Goal: Transaction & Acquisition: Download file/media

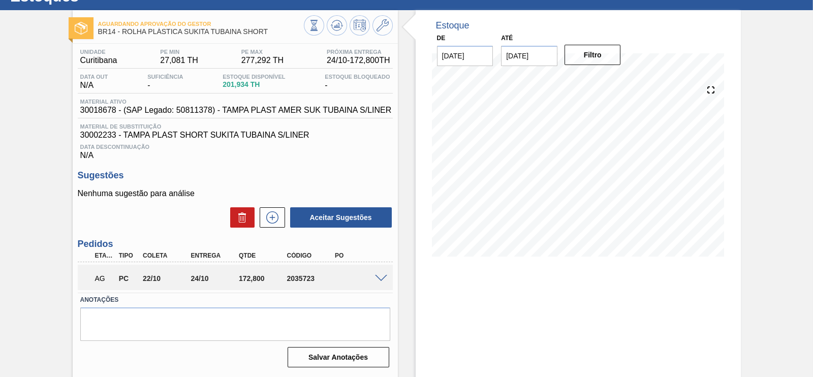
scroll to position [60, 0]
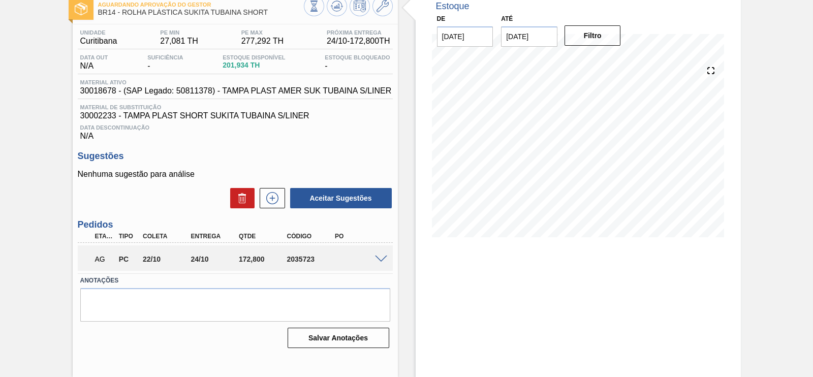
click at [376, 261] on span at bounding box center [381, 260] width 12 height 8
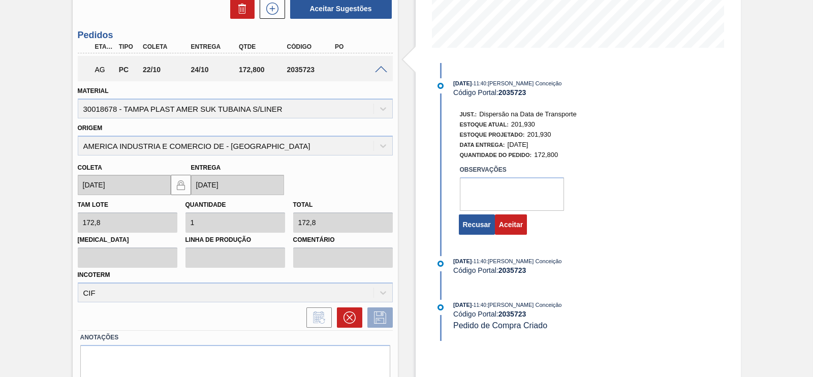
scroll to position [251, 0]
click at [480, 194] on textarea at bounding box center [512, 193] width 104 height 34
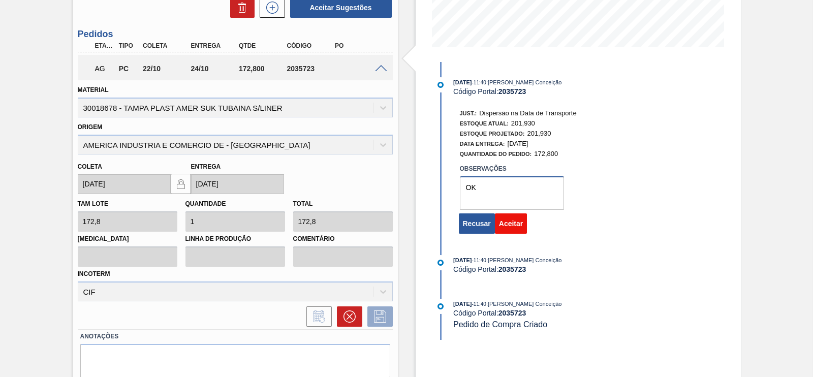
type textarea "OK"
click at [514, 233] on button "Aceitar" at bounding box center [511, 223] width 32 height 20
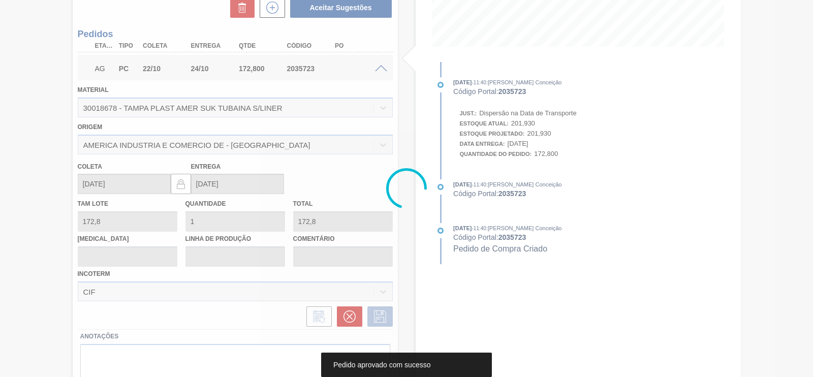
scroll to position [60, 0]
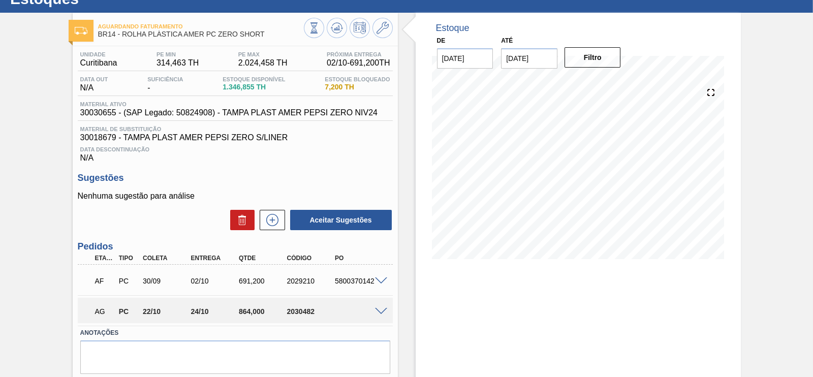
scroll to position [72, 0]
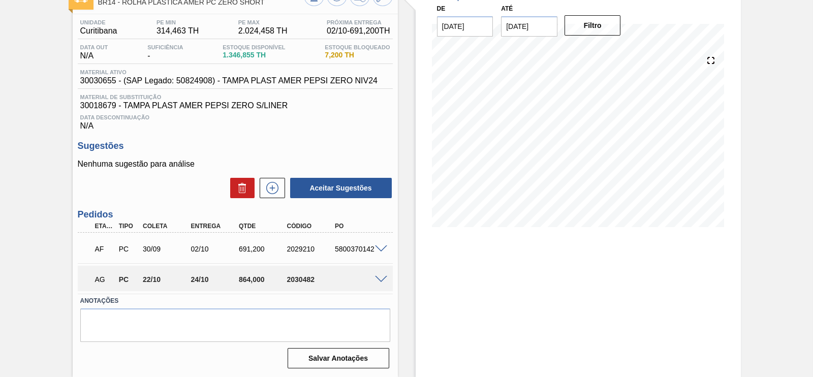
click at [382, 277] on span at bounding box center [381, 280] width 12 height 8
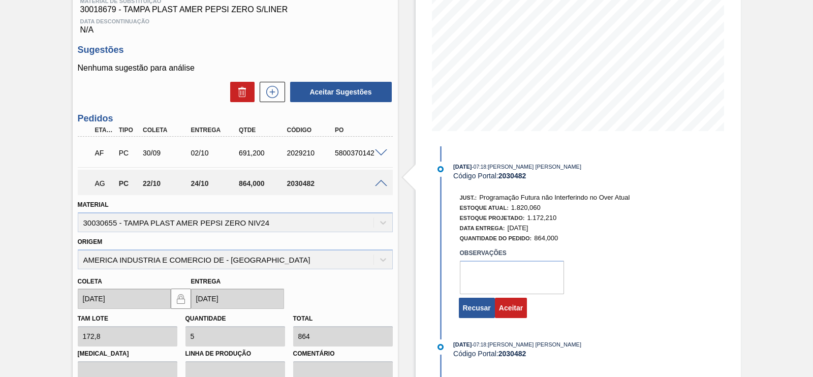
scroll to position [263, 0]
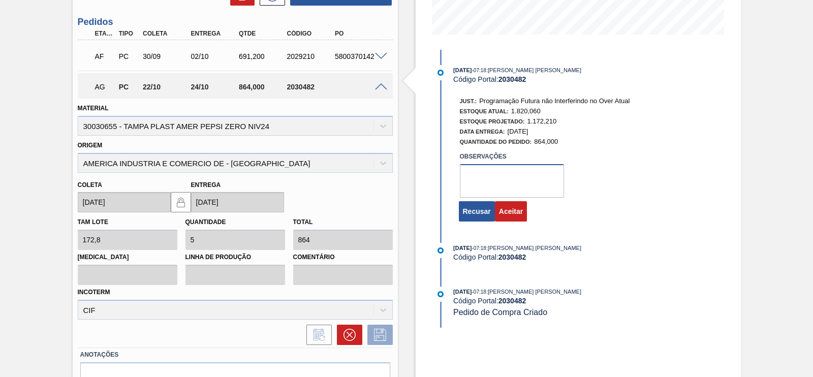
click at [473, 191] on textarea at bounding box center [512, 181] width 104 height 34
type textarea "OK"
click at [516, 220] on button "Aceitar" at bounding box center [511, 211] width 32 height 20
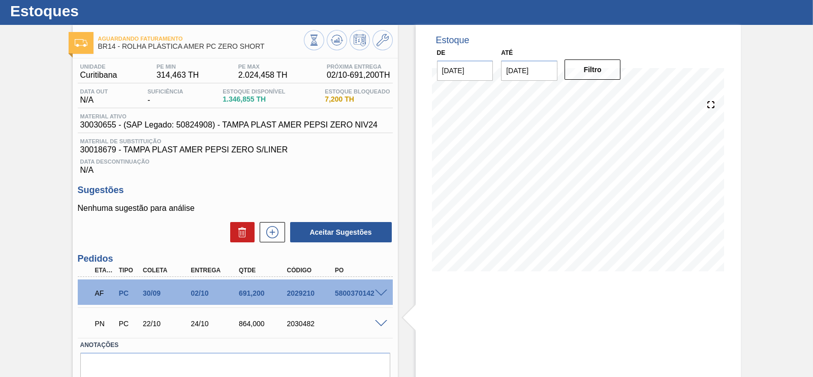
scroll to position [0, 0]
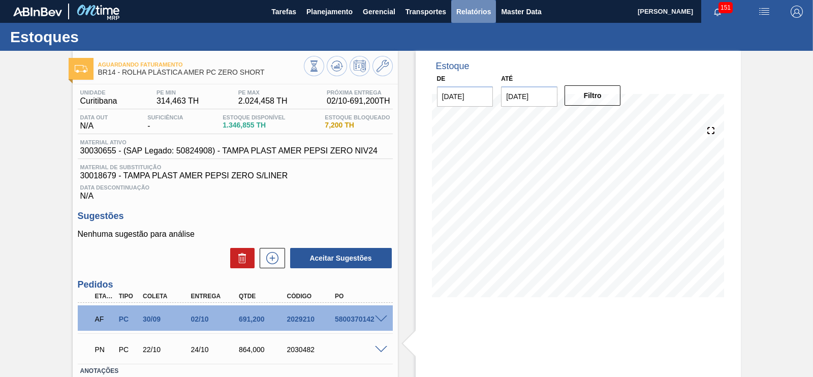
click at [465, 11] on span "Relatórios" at bounding box center [473, 12] width 35 height 12
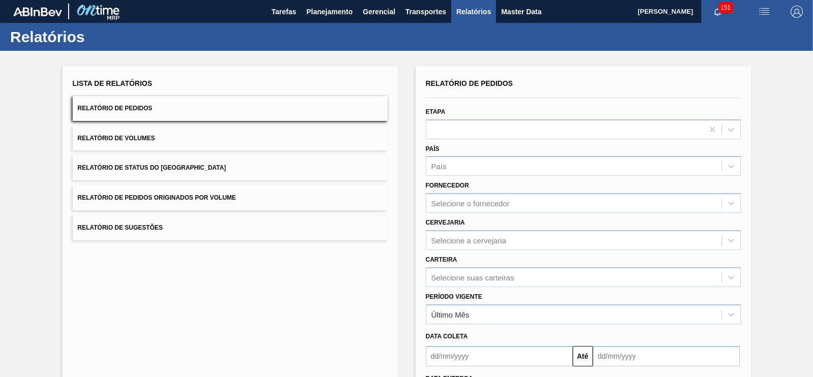
click at [179, 156] on button "Relatório de Status do Estoque" at bounding box center [230, 168] width 315 height 25
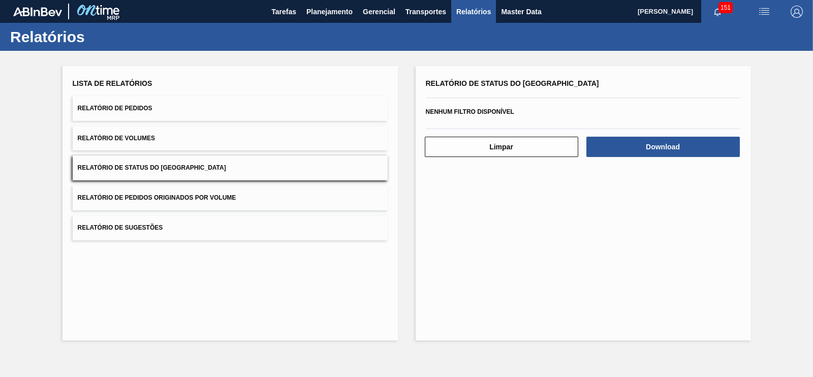
click at [250, 202] on button "Relatório de Pedidos Originados por Volume" at bounding box center [230, 198] width 315 height 25
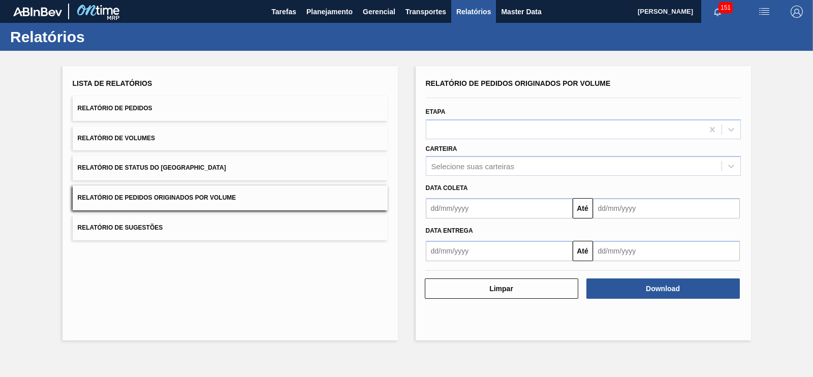
click at [471, 216] on input "text" at bounding box center [499, 208] width 147 height 20
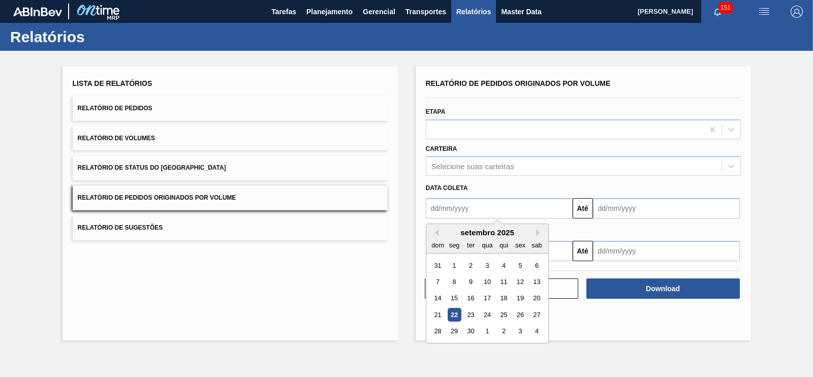
click at [528, 216] on input "text" at bounding box center [499, 208] width 147 height 20
click at [456, 265] on div "1" at bounding box center [454, 266] width 14 height 14
type input "01/09/2025"
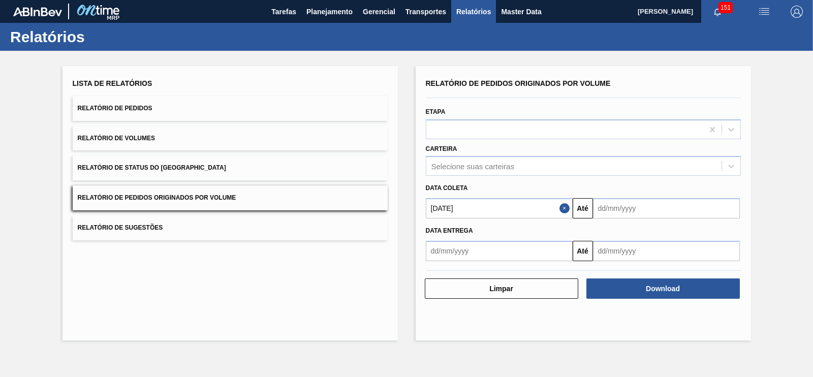
click at [605, 212] on input "text" at bounding box center [666, 208] width 147 height 20
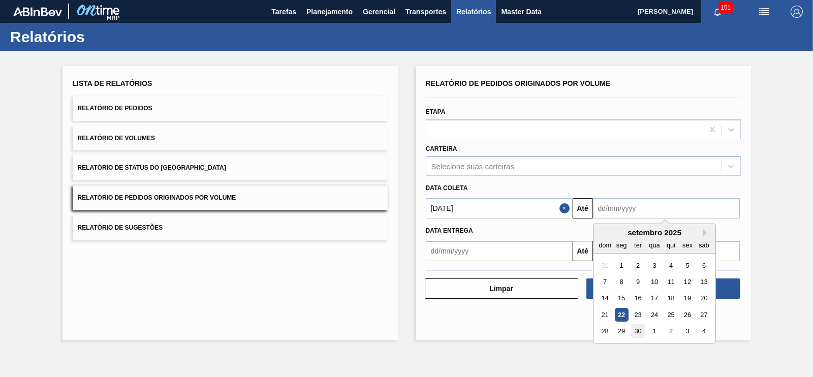
click at [642, 335] on div "30" at bounding box center [638, 332] width 14 height 14
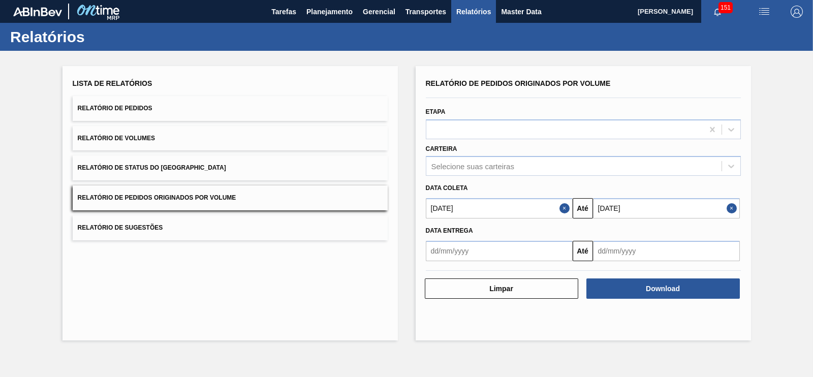
type input "30/09/2025"
click at [459, 168] on div "Selecione suas carteiras" at bounding box center [473, 166] width 83 height 9
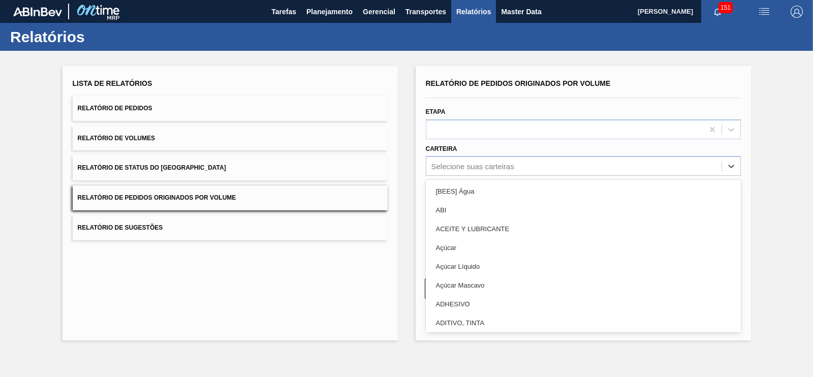
click at [355, 309] on div "Lista de Relatórios Relatório de Pedidos Relatório de Volumes Relatório de Stat…" at bounding box center [230, 203] width 335 height 274
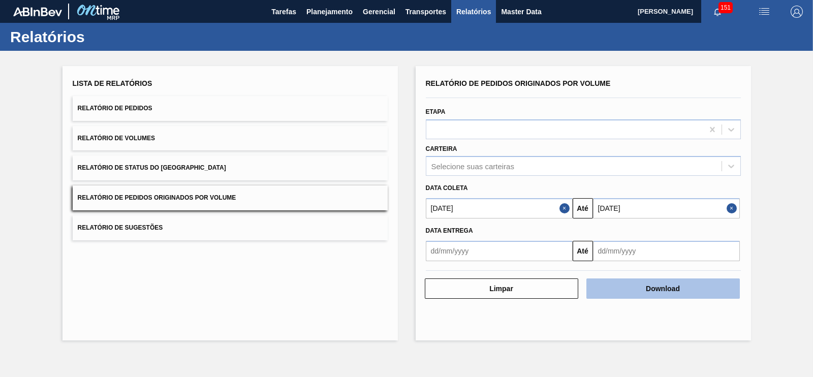
click at [635, 287] on button "Download" at bounding box center [663, 289] width 153 height 20
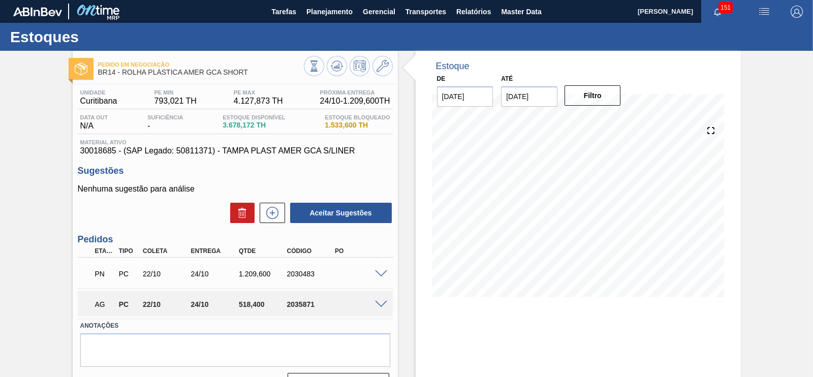
click at [377, 308] on span at bounding box center [381, 305] width 12 height 8
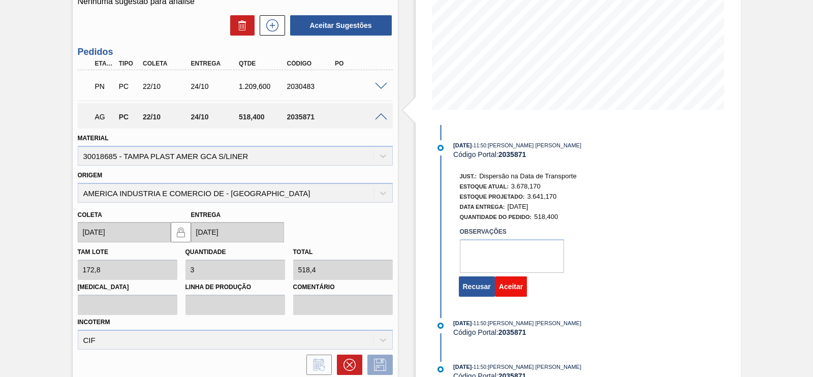
scroll to position [191, 0]
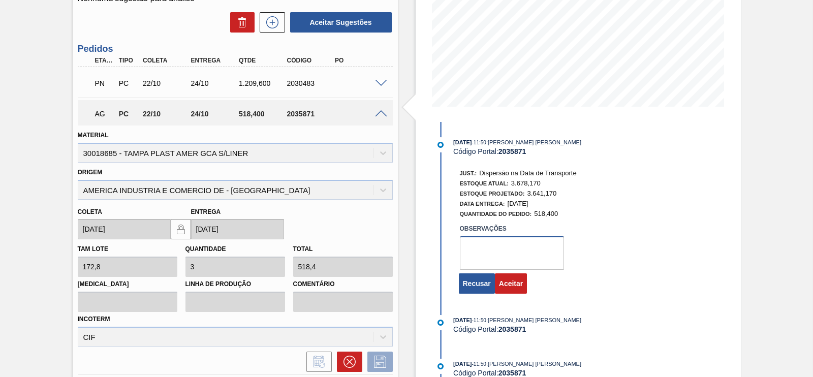
click at [515, 261] on textarea at bounding box center [512, 253] width 104 height 34
type textarea "OK"
click at [508, 291] on button "Aceitar" at bounding box center [511, 283] width 32 height 20
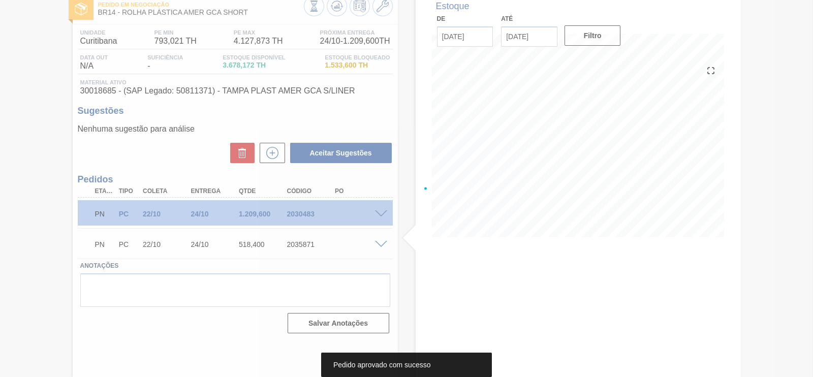
scroll to position [60, 0]
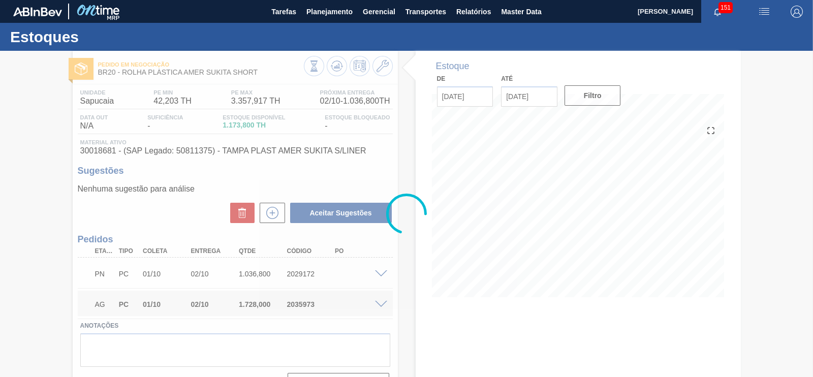
click at [376, 304] on div at bounding box center [406, 214] width 813 height 326
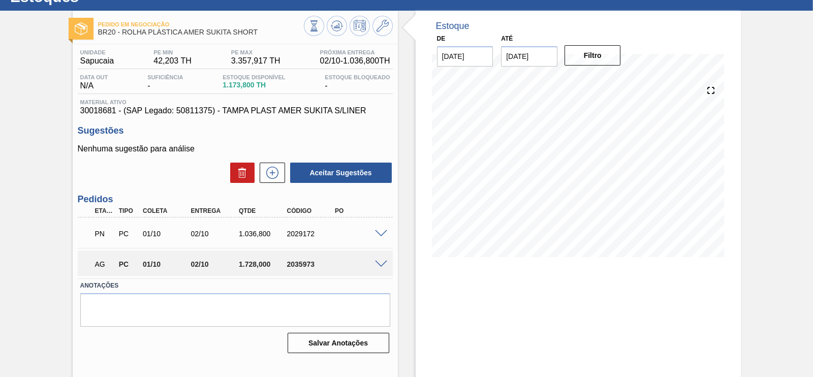
scroll to position [60, 0]
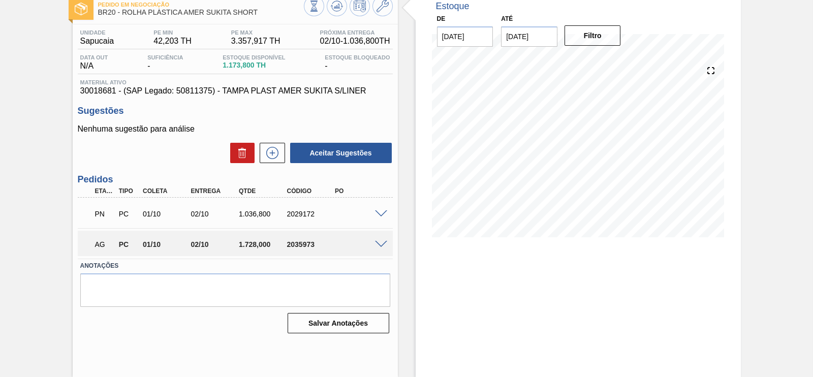
click at [375, 248] on span at bounding box center [381, 245] width 12 height 8
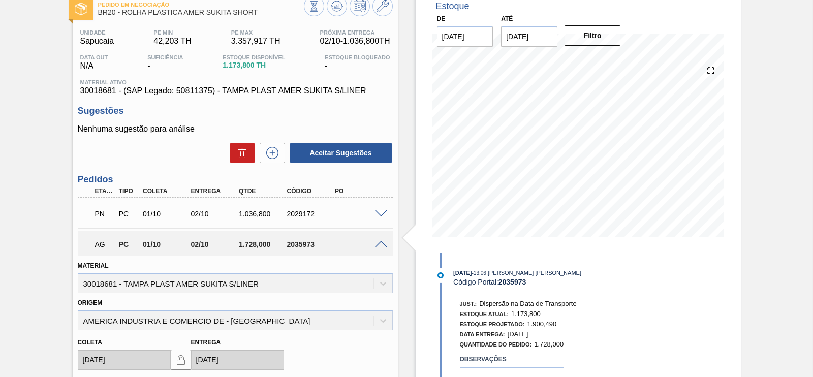
scroll to position [251, 0]
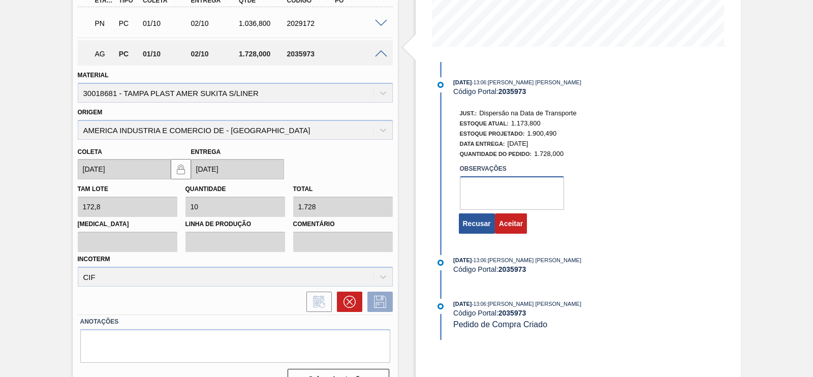
click at [488, 199] on textarea at bounding box center [512, 193] width 104 height 34
type textarea "ok"
click at [512, 229] on button "Aceitar" at bounding box center [511, 223] width 32 height 20
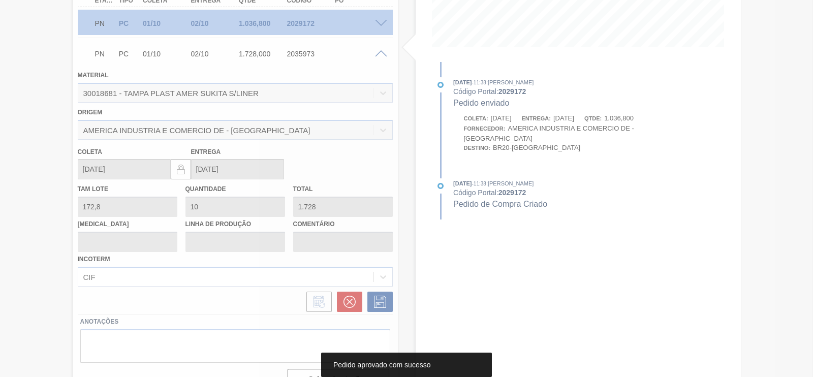
scroll to position [60, 0]
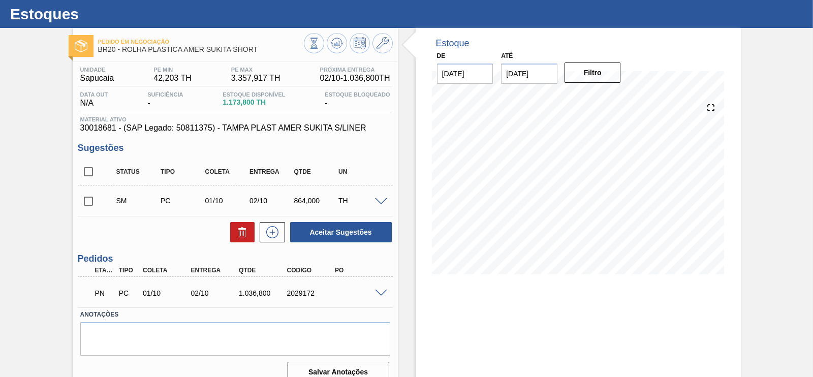
scroll to position [60, 0]
